Goal: Information Seeking & Learning: Learn about a topic

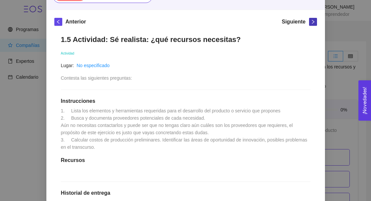
scroll to position [83, 0]
click at [346, 66] on div "1. DESARROLLO DEL PRODUCTO El emprendedor puede conocer los primeros pasos para…" at bounding box center [185, 100] width 371 height 201
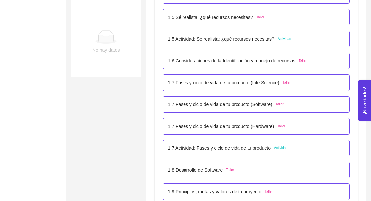
scroll to position [289, 0]
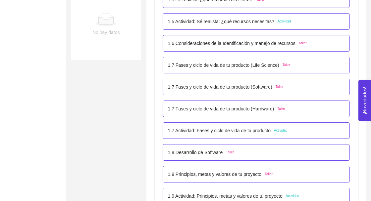
click at [331, 41] on div "1.6 Consideraciones de la Identificación y manejo de recursos Taller" at bounding box center [256, 43] width 177 height 7
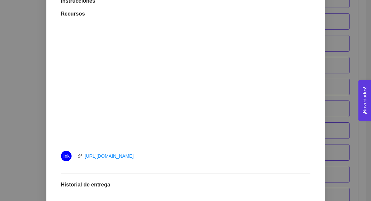
scroll to position [269, 0]
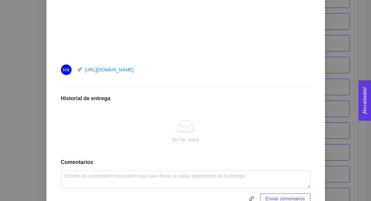
click at [341, 109] on div "1. DESARROLLO DEL PRODUCTO El emprendedor puede conocer los primeros pasos para…" at bounding box center [185, 100] width 371 height 201
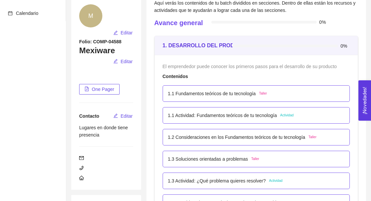
scroll to position [0, 0]
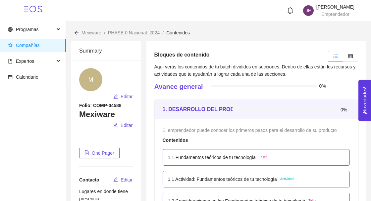
click at [306, 160] on div "1.1 Fundamentos teóricos de tu tecnología Taller" at bounding box center [256, 157] width 177 height 7
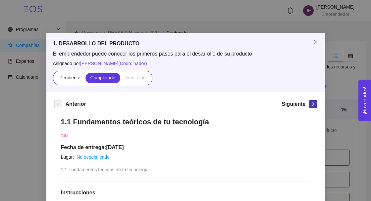
click at [310, 104] on span "right" at bounding box center [312, 104] width 7 height 5
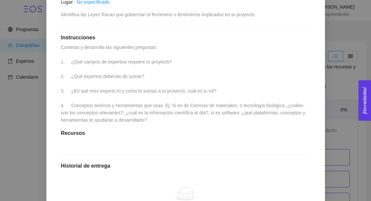
scroll to position [157, 0]
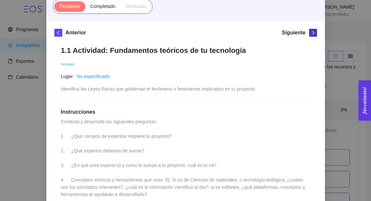
click at [313, 34] on icon "right" at bounding box center [313, 32] width 5 height 5
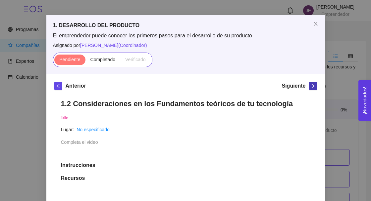
scroll to position [0, 0]
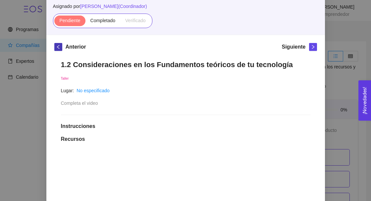
click at [57, 47] on icon "left" at bounding box center [58, 47] width 5 height 5
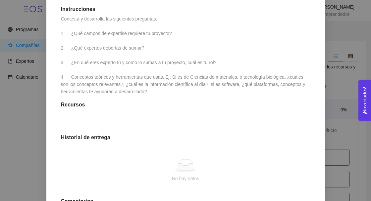
scroll to position [174, 0]
click at [337, 113] on div "1. DESARROLLO DEL PRODUCTO El emprendedor puede conocer los primeros pasos para…" at bounding box center [185, 100] width 371 height 201
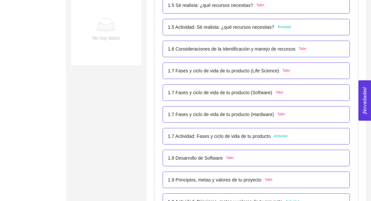
scroll to position [284, 0]
click at [321, 74] on div "1.7 Fases y ciclo de vida de tu producto (Life Science) Taller" at bounding box center [256, 70] width 177 height 7
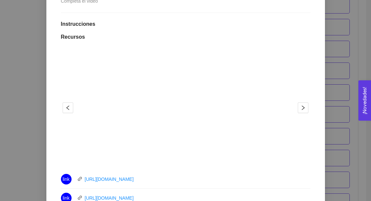
scroll to position [160, 0]
click at [89, 179] on link "[URL][DOMAIN_NAME]" at bounding box center [109, 179] width 49 height 5
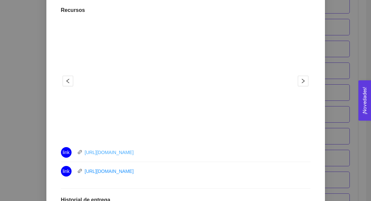
scroll to position [192, 0]
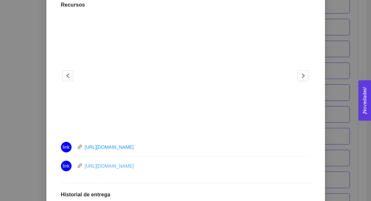
click at [94, 168] on link "[URL][DOMAIN_NAME]" at bounding box center [109, 166] width 49 height 5
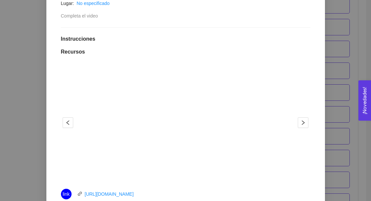
scroll to position [145, 0]
